Goal: Information Seeking & Learning: Learn about a topic

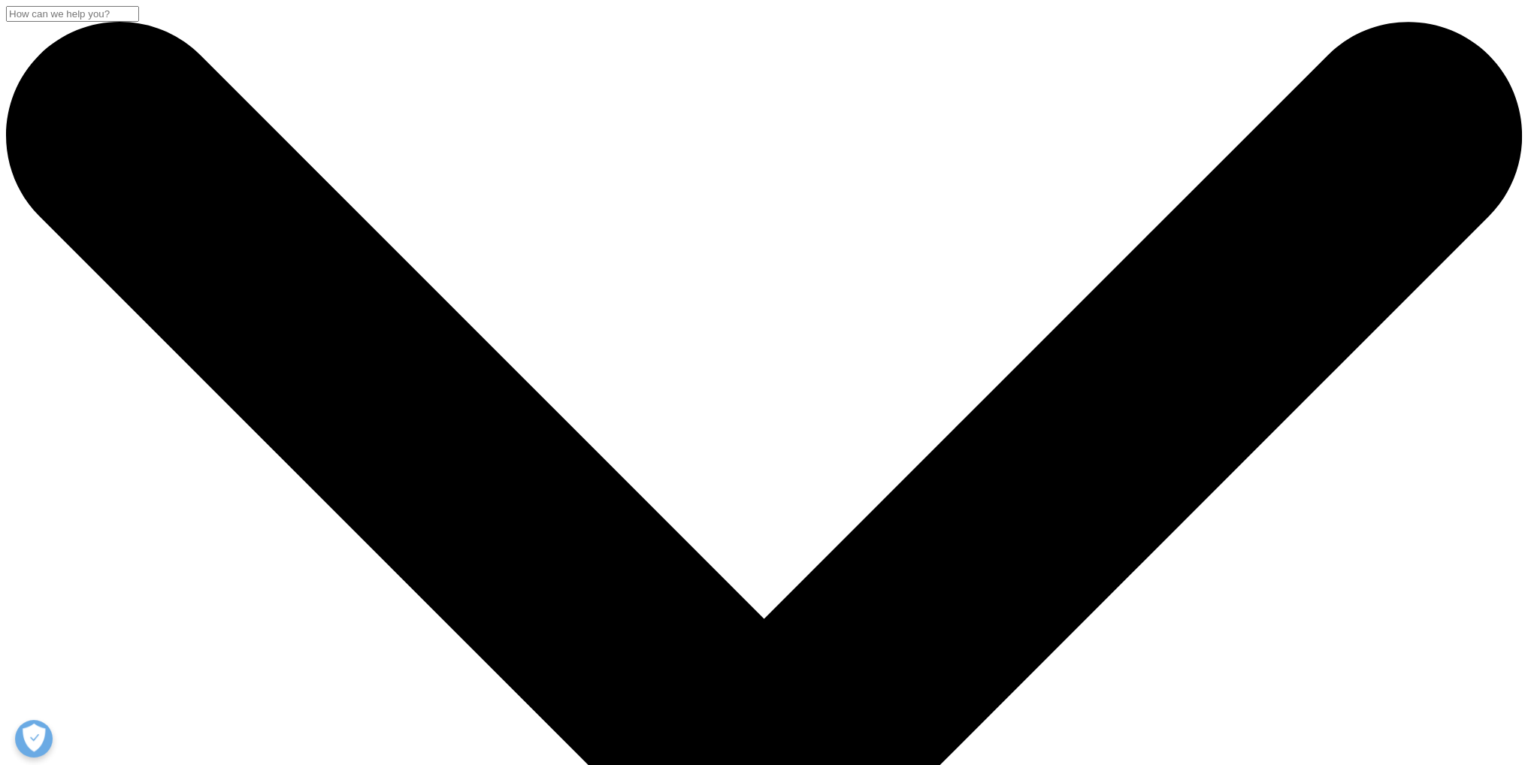
drag, startPoint x: 311, startPoint y: 177, endPoint x: 1022, endPoint y: 314, distance: 724.2
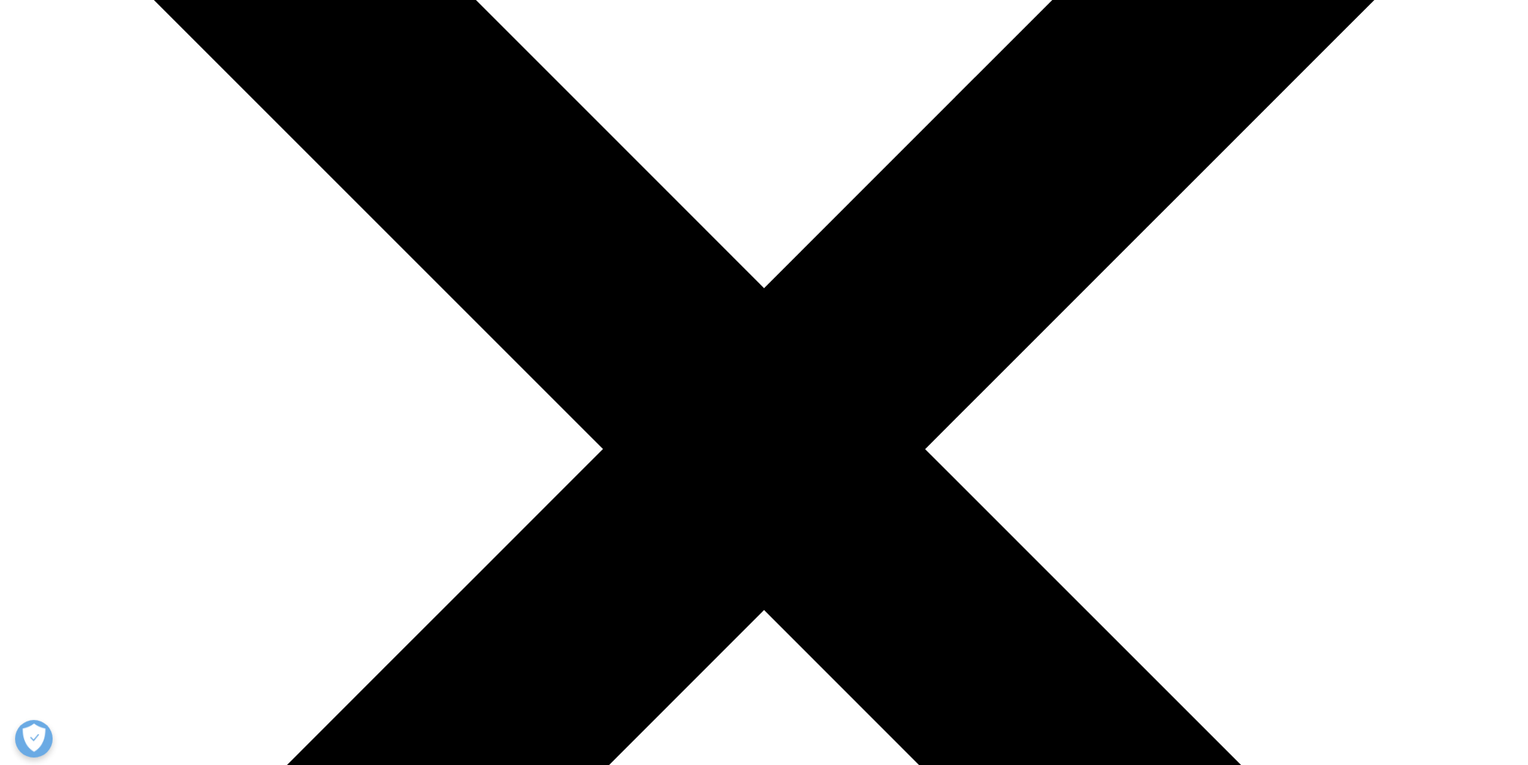
scroll to position [451, 0]
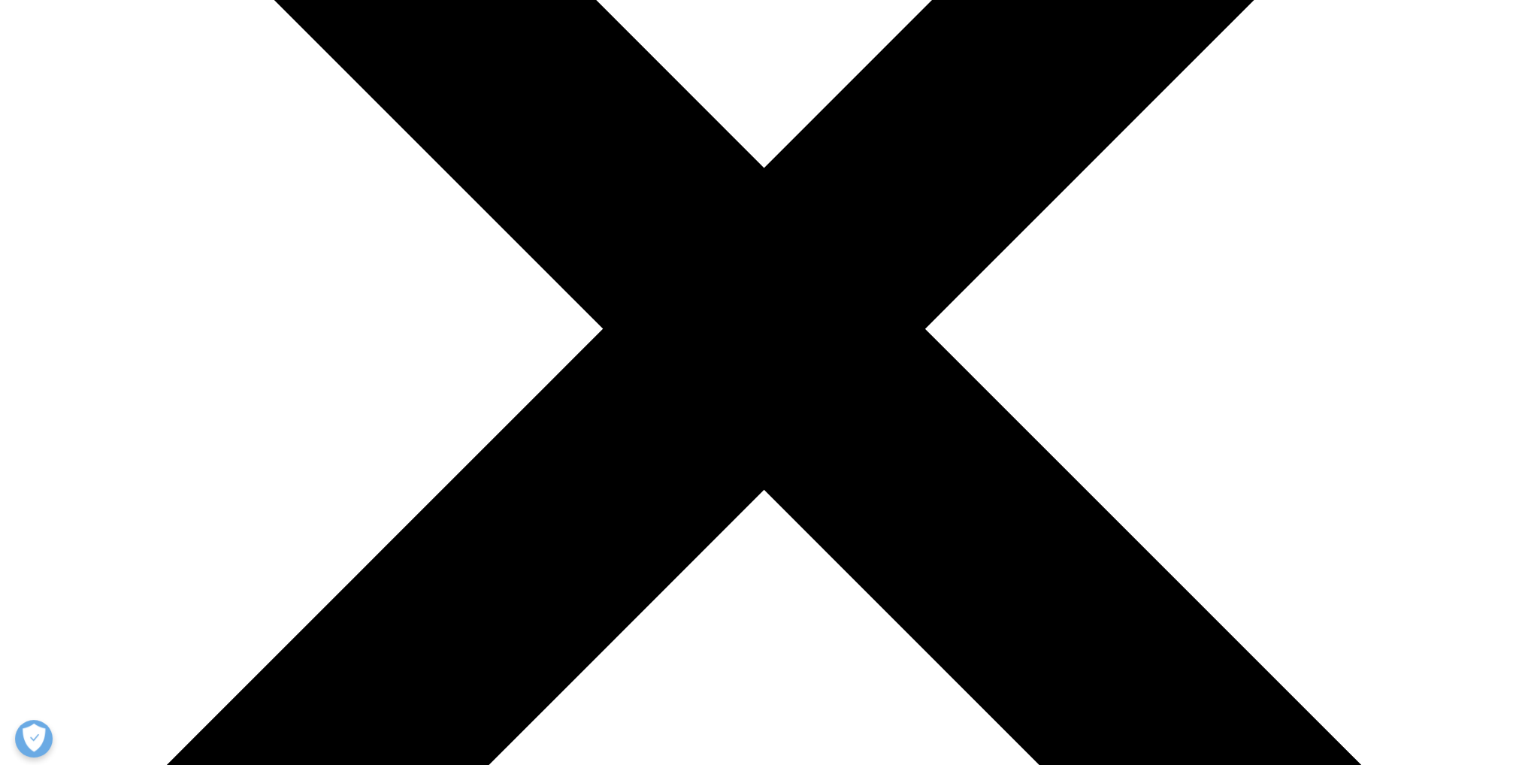
drag, startPoint x: 673, startPoint y: 238, endPoint x: 660, endPoint y: 174, distance: 66.0
drag, startPoint x: 646, startPoint y: 218, endPoint x: 646, endPoint y: 166, distance: 51.9
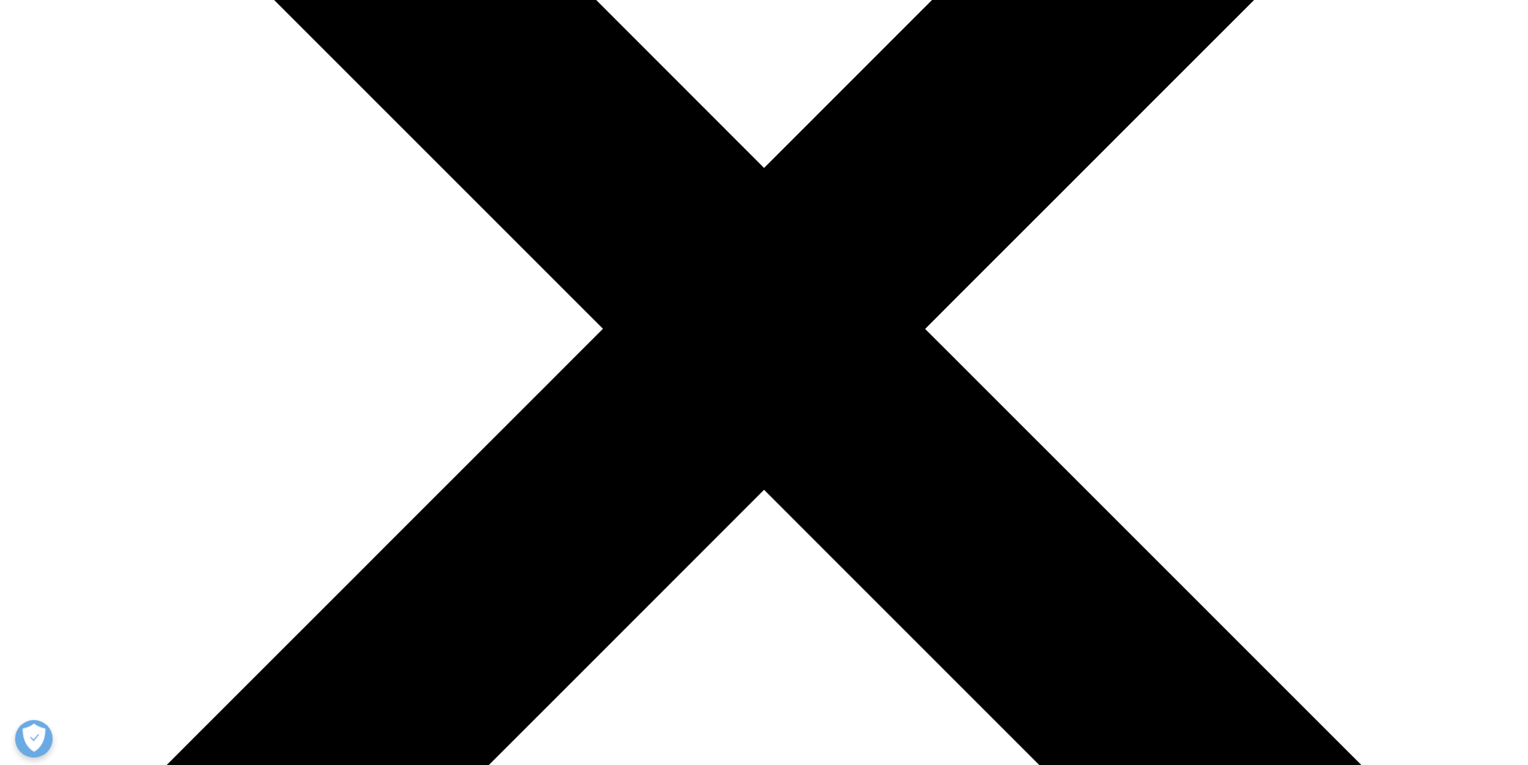
drag, startPoint x: 633, startPoint y: 234, endPoint x: 461, endPoint y: 198, distance: 175.7
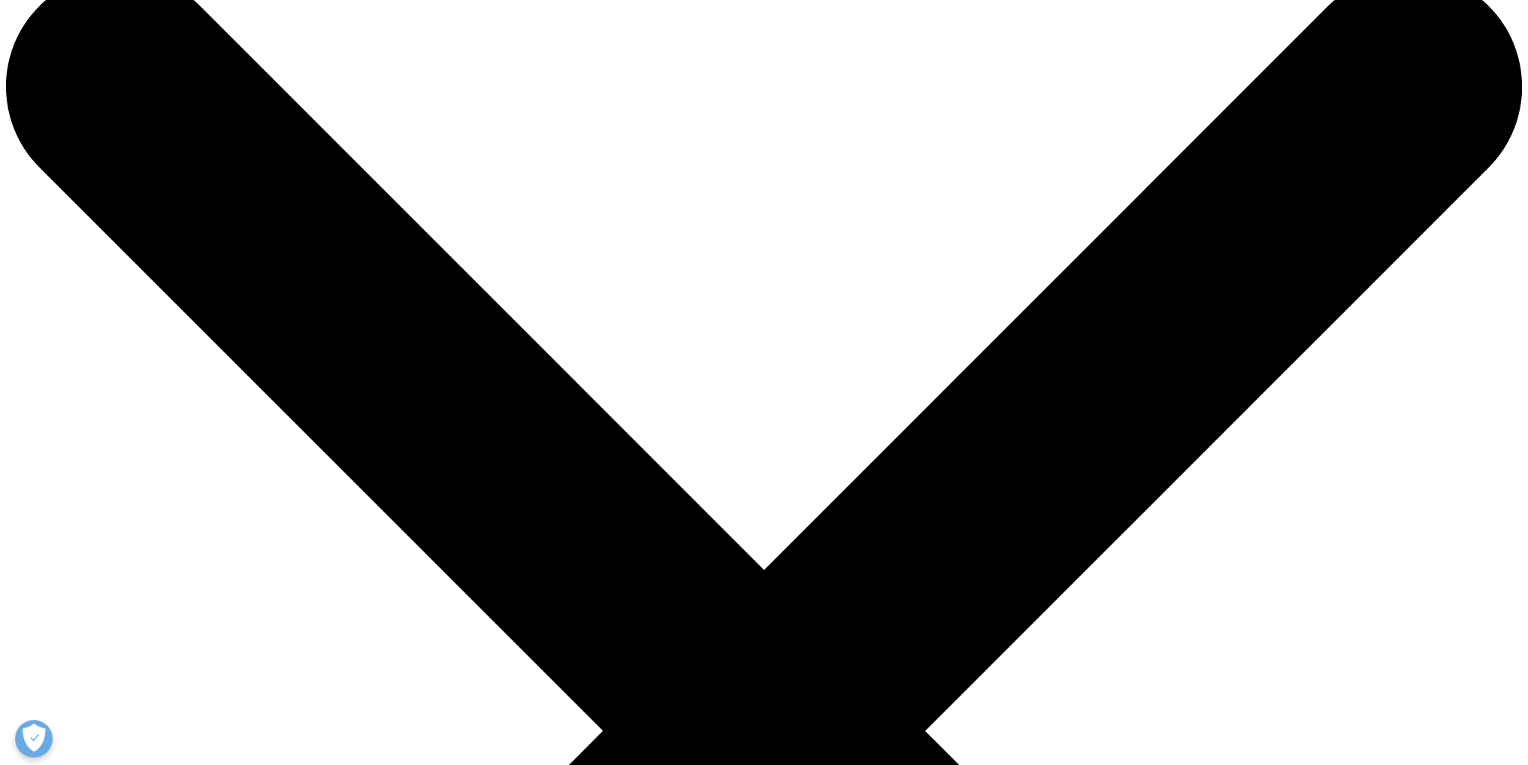
scroll to position [0, 0]
